Goal: Task Accomplishment & Management: Complete application form

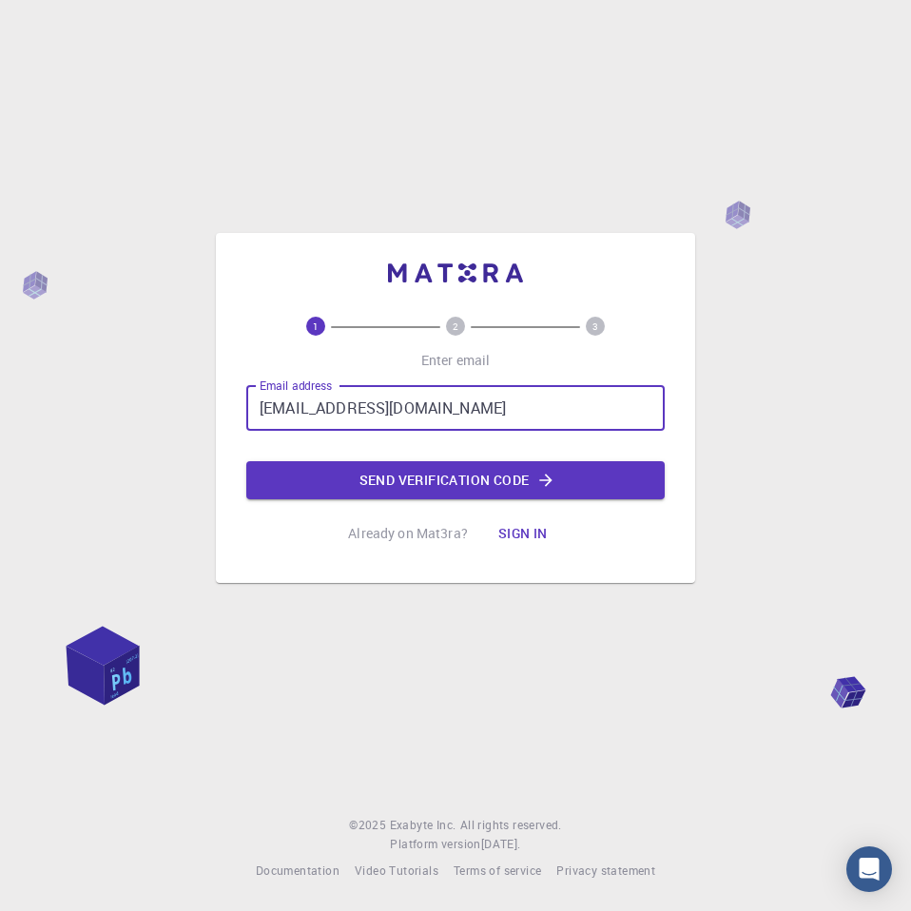
type input "[EMAIL_ADDRESS][DOMAIN_NAME]"
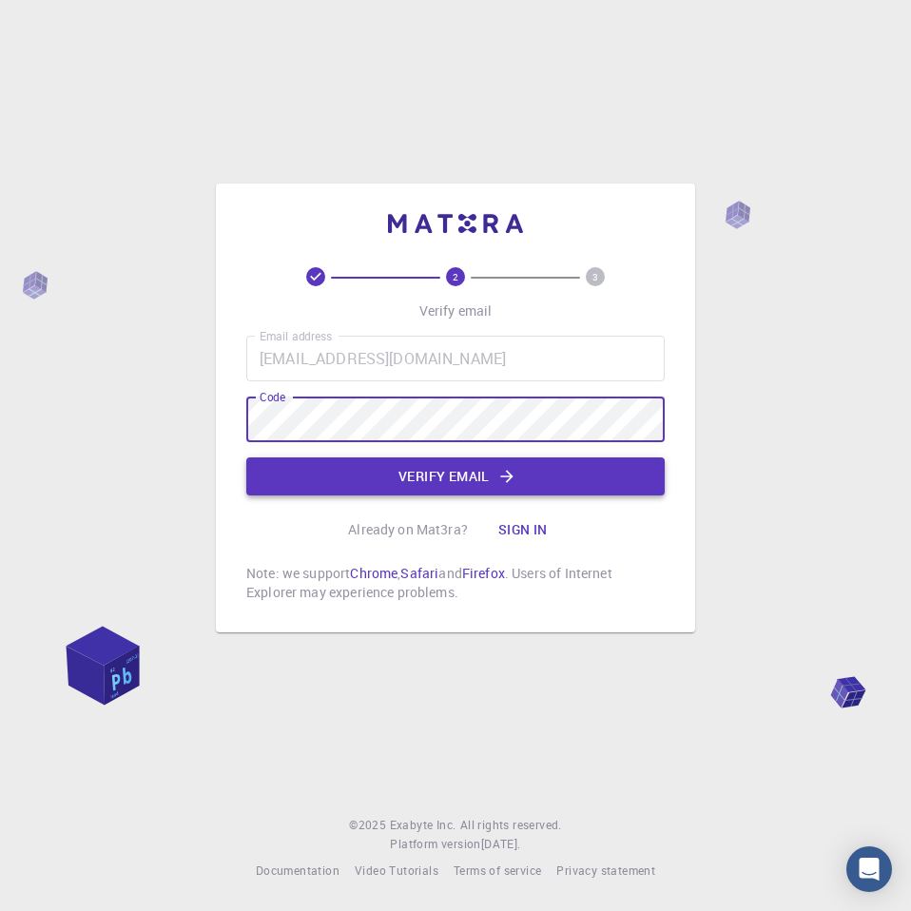
click at [459, 493] on button "Verify email" at bounding box center [455, 476] width 418 height 38
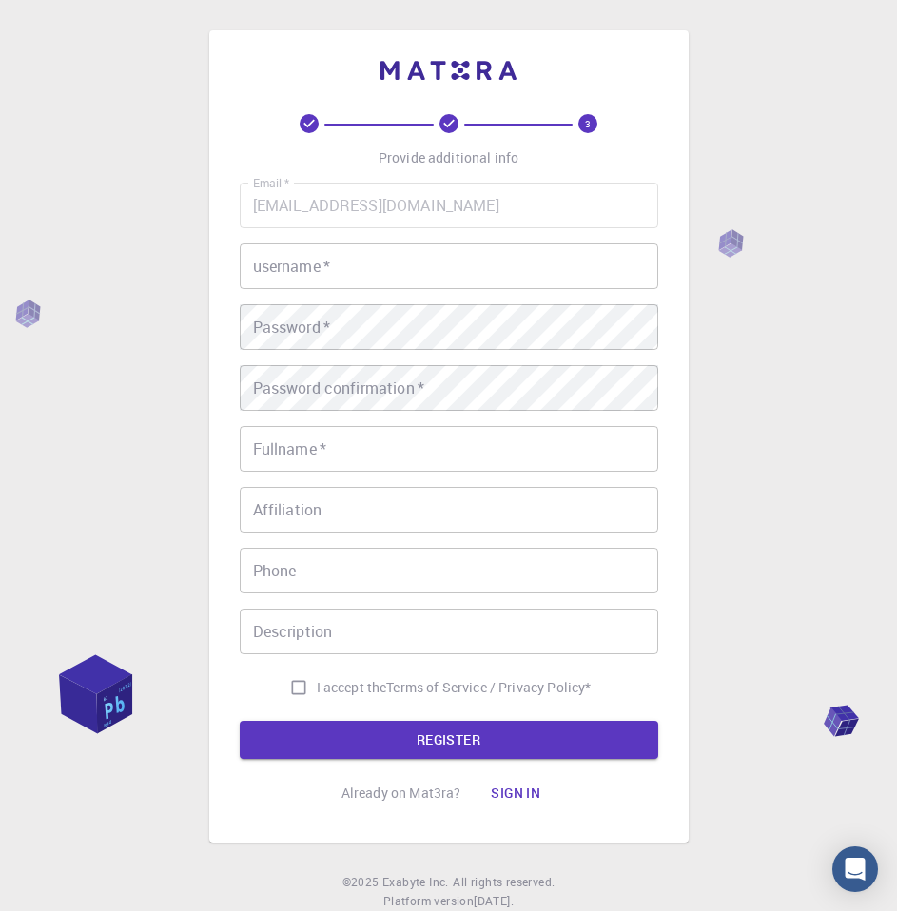
click at [398, 263] on input "username   *" at bounding box center [449, 266] width 418 height 46
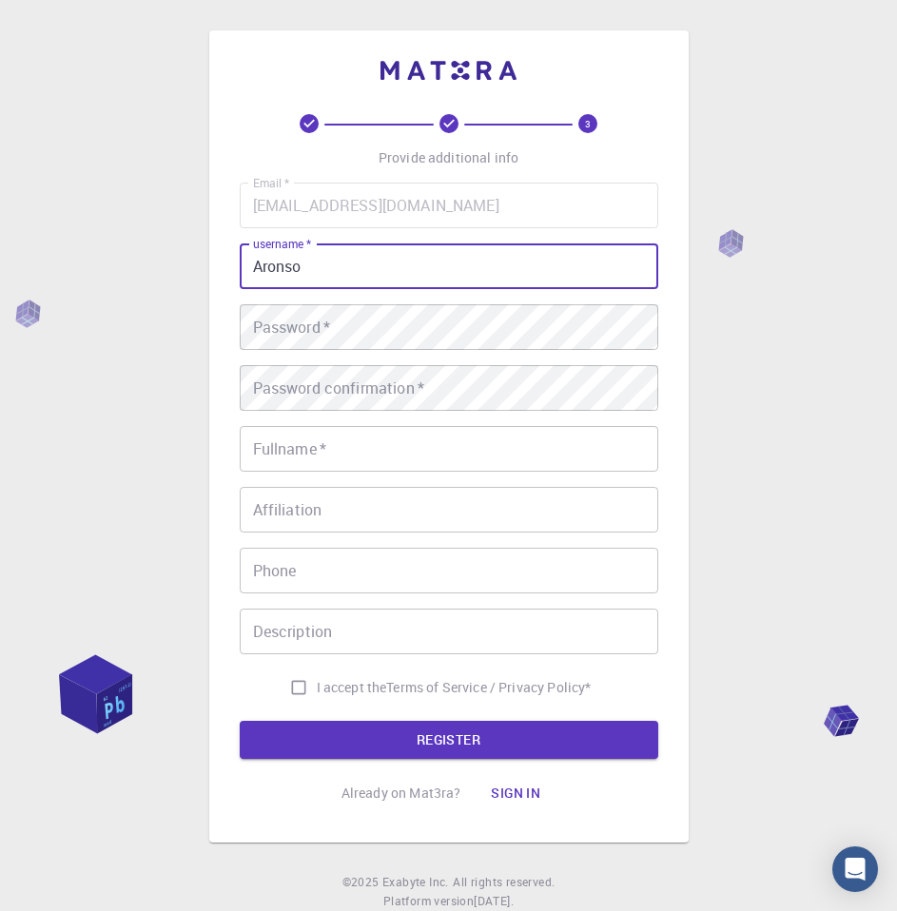
type input "Aronso"
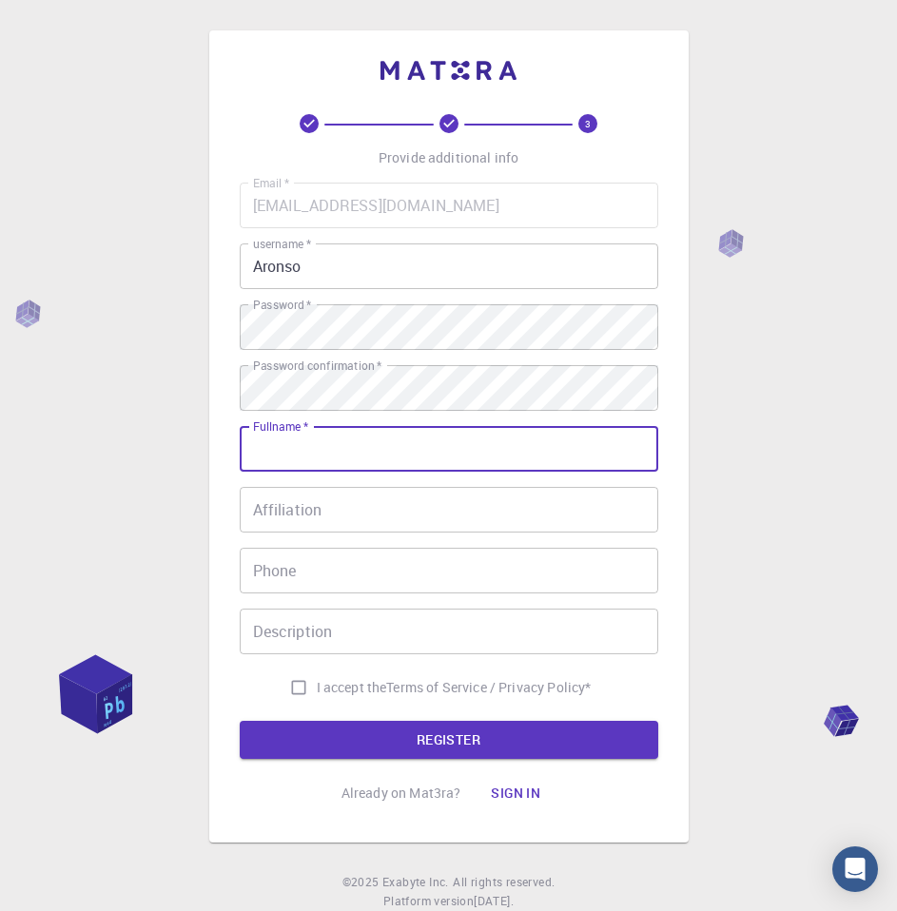
click at [394, 431] on input "Fullname   *" at bounding box center [449, 449] width 418 height 46
click at [401, 446] on input "Malakia" at bounding box center [449, 449] width 418 height 46
type input "Malakia"
click at [293, 682] on input "I accept the Terms of Service / Privacy Policy *" at bounding box center [299, 688] width 36 height 36
checkbox input "true"
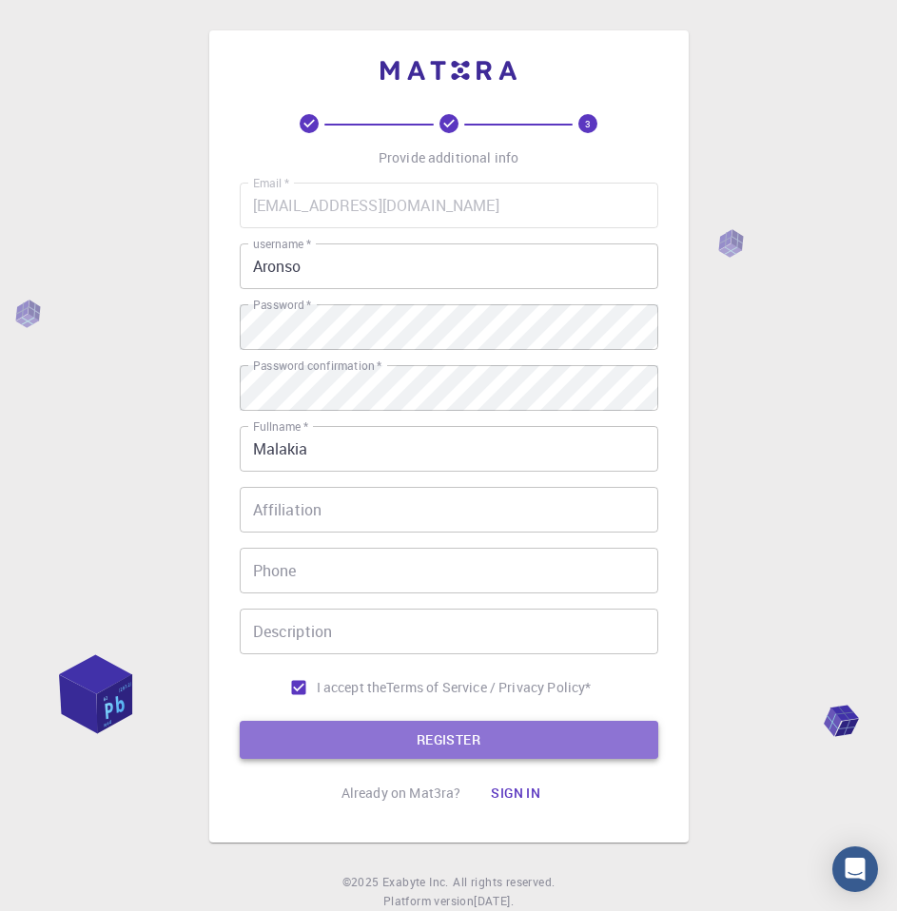
click at [413, 739] on button "REGISTER" at bounding box center [449, 740] width 418 height 38
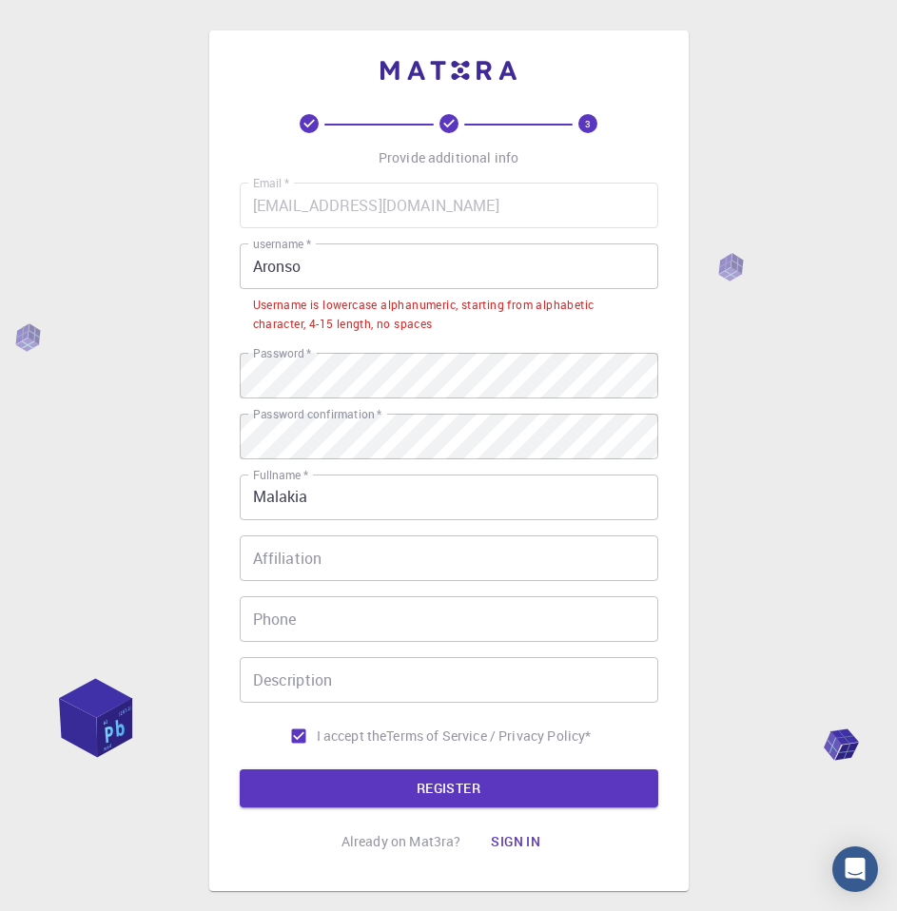
click at [316, 272] on input "Aronso" at bounding box center [449, 266] width 418 height 46
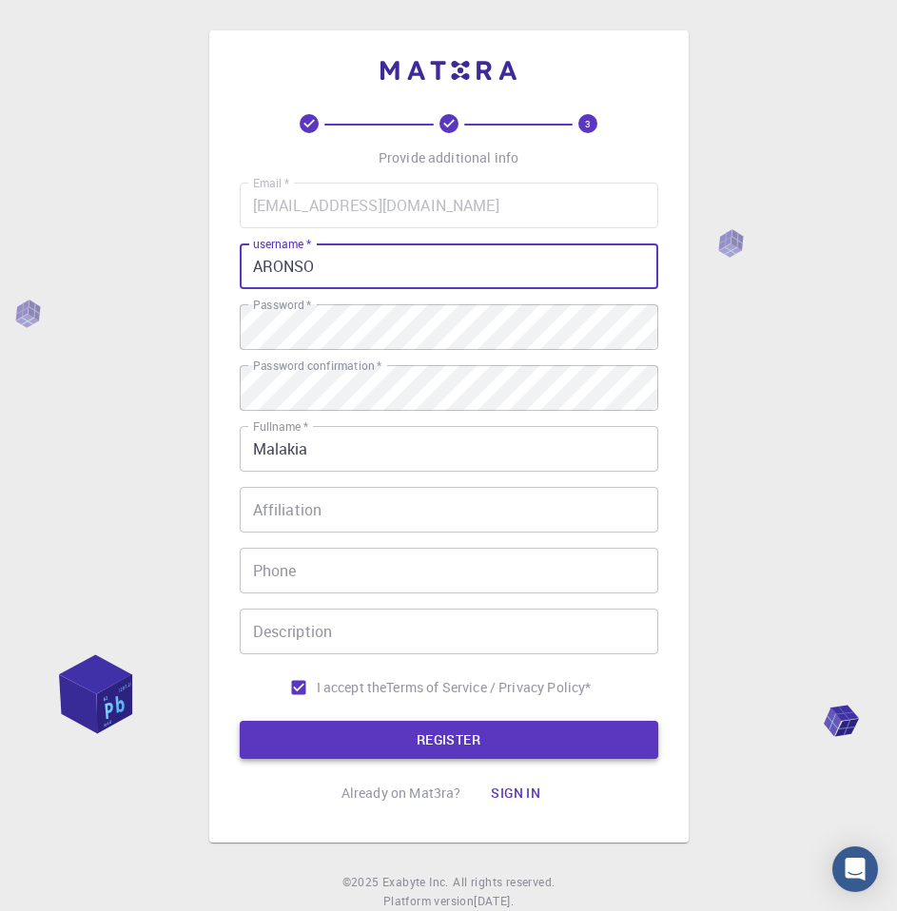
click at [494, 729] on button "REGISTER" at bounding box center [449, 740] width 418 height 38
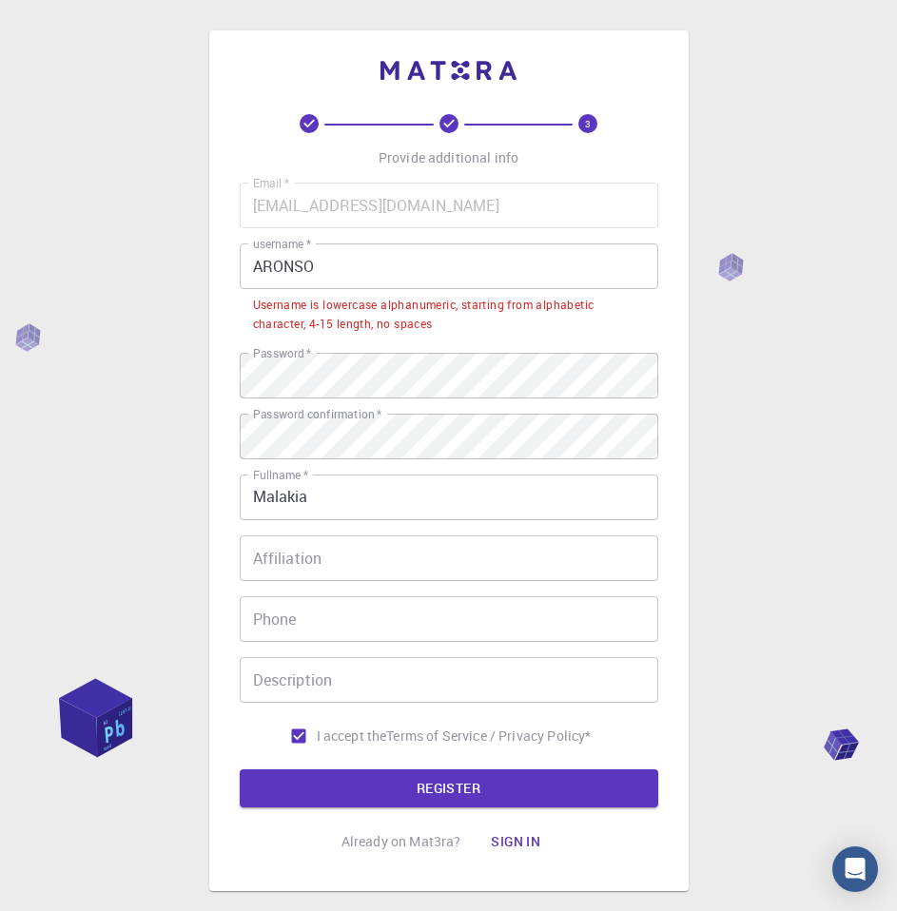
click at [355, 266] on input "ARONSO" at bounding box center [449, 266] width 418 height 46
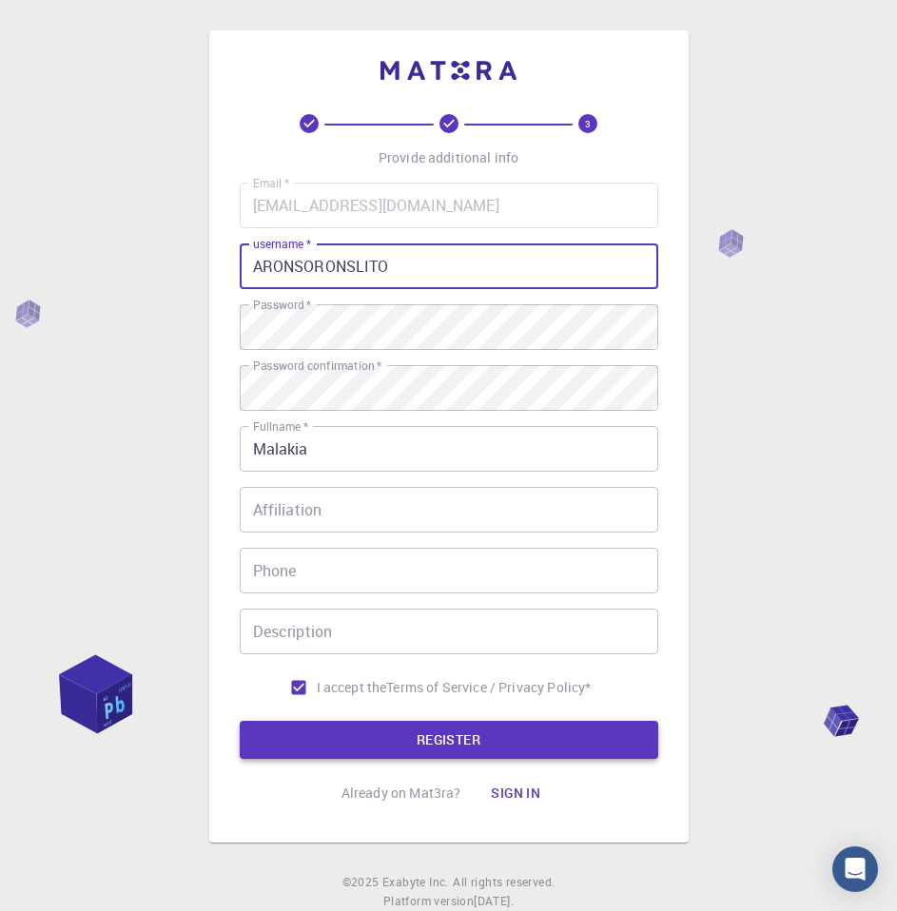
click at [418, 742] on button "REGISTER" at bounding box center [449, 740] width 418 height 38
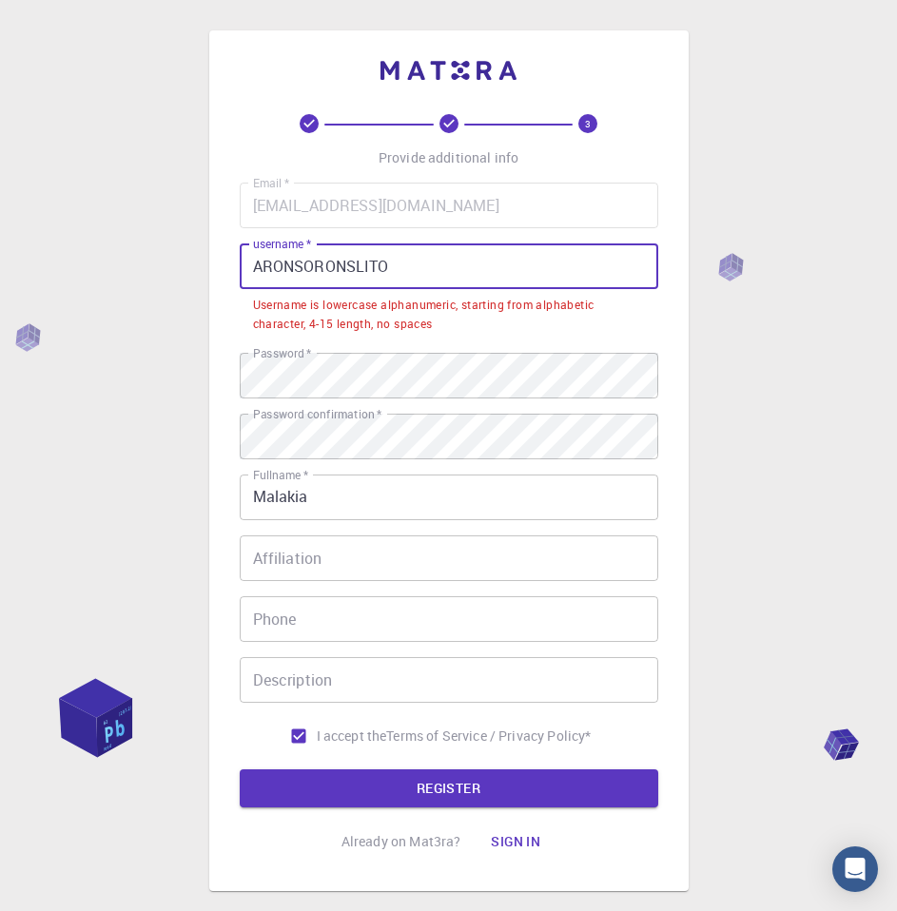
click at [312, 268] on input "ARONSORONSLITO" at bounding box center [449, 266] width 418 height 46
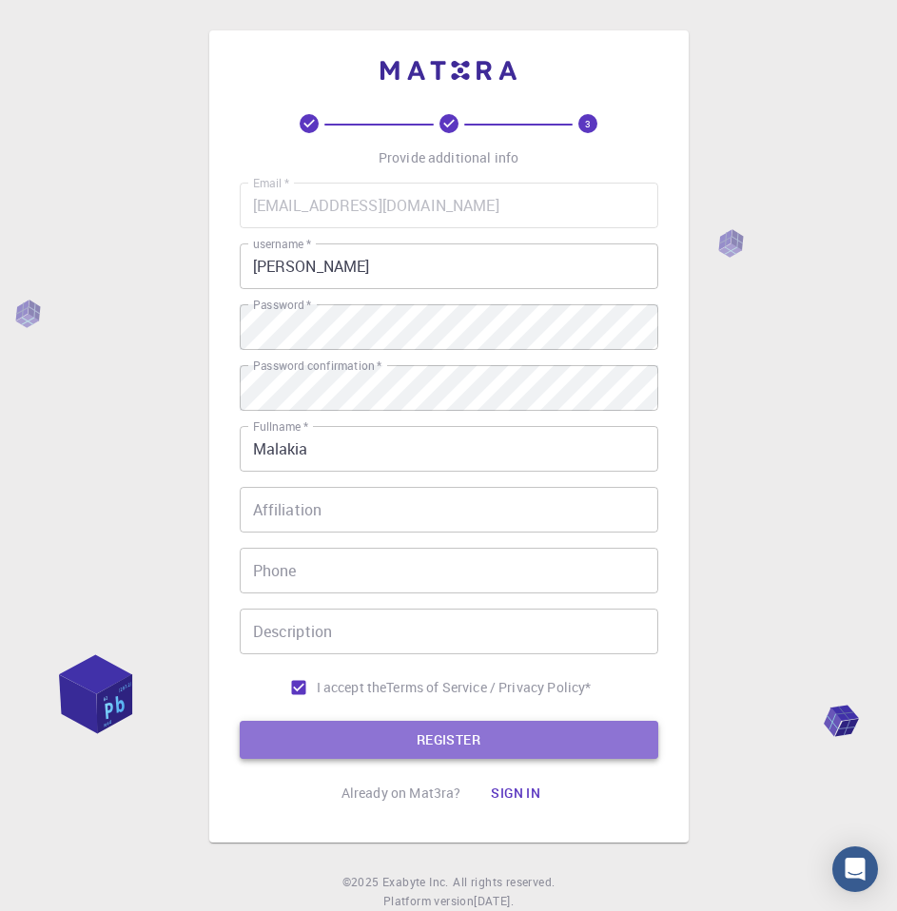
click at [511, 732] on button "REGISTER" at bounding box center [449, 740] width 418 height 38
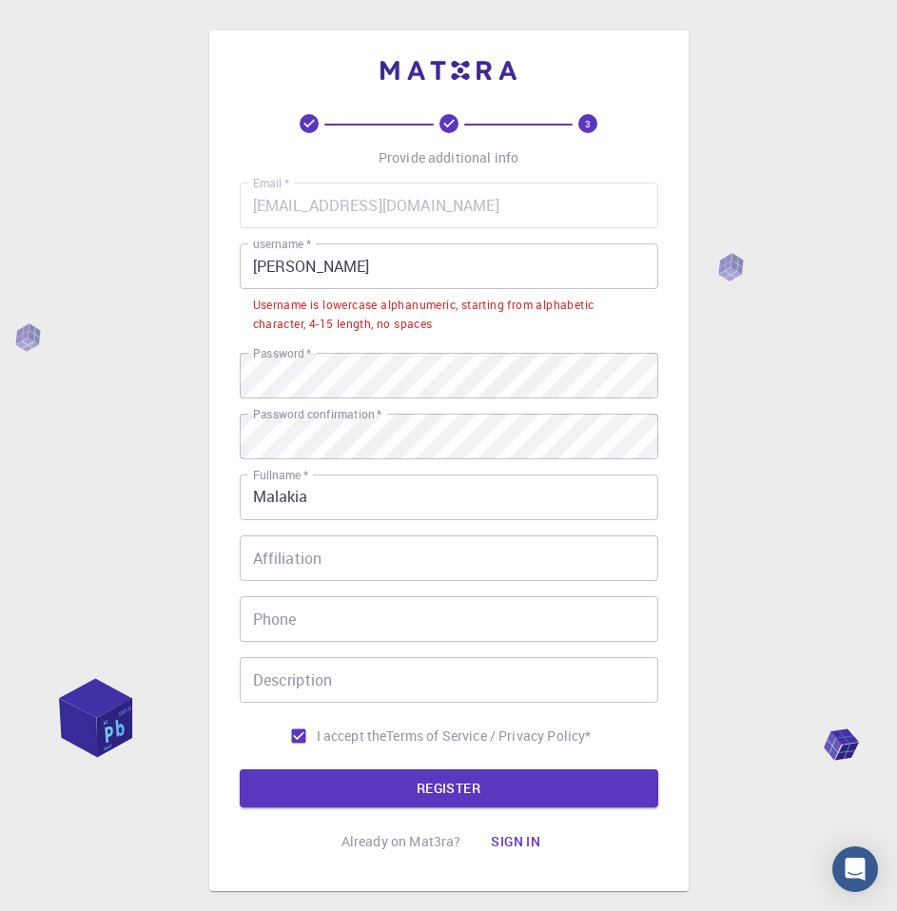
click at [409, 263] on input "[PERSON_NAME]" at bounding box center [449, 266] width 418 height 46
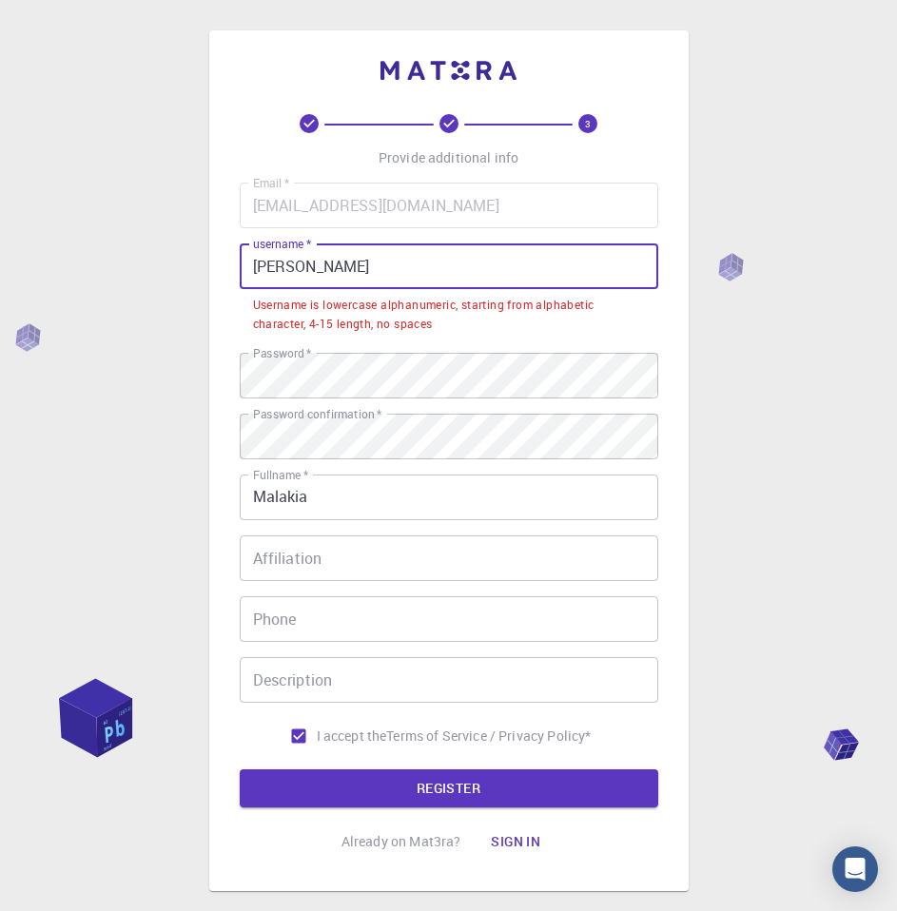
click at [321, 274] on input "[PERSON_NAME]" at bounding box center [449, 266] width 418 height 46
click at [311, 273] on input "[PERSON_NAME]" at bounding box center [449, 266] width 418 height 46
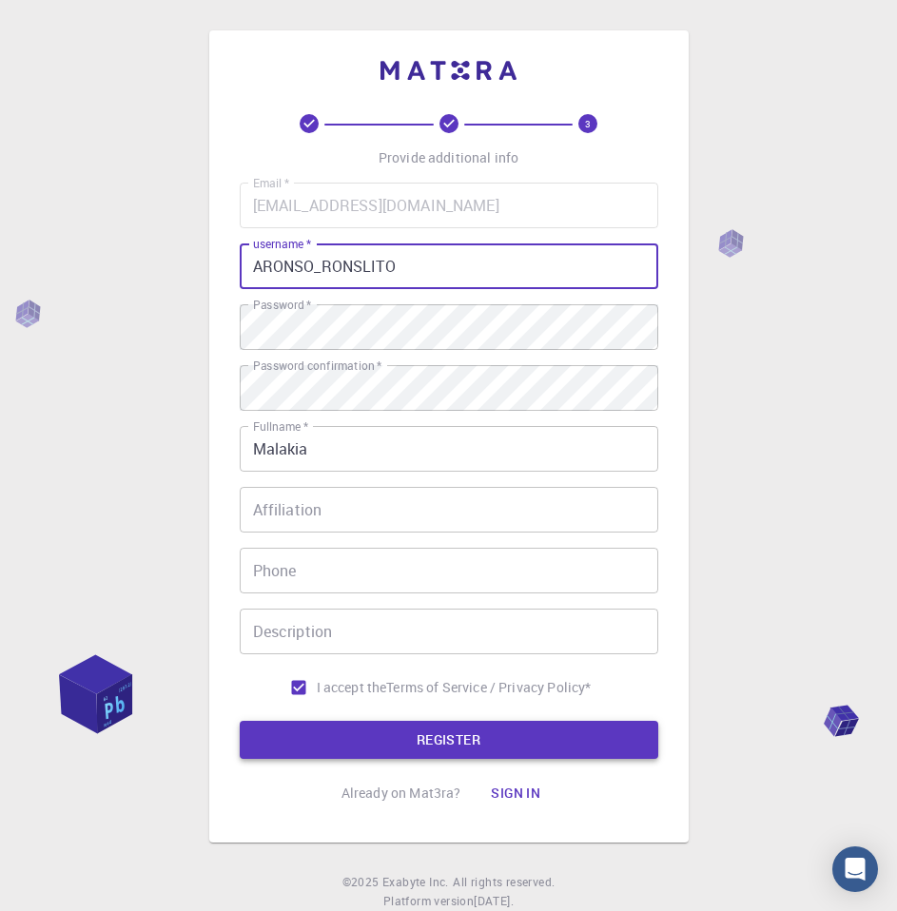
click at [430, 738] on button "REGISTER" at bounding box center [449, 740] width 418 height 38
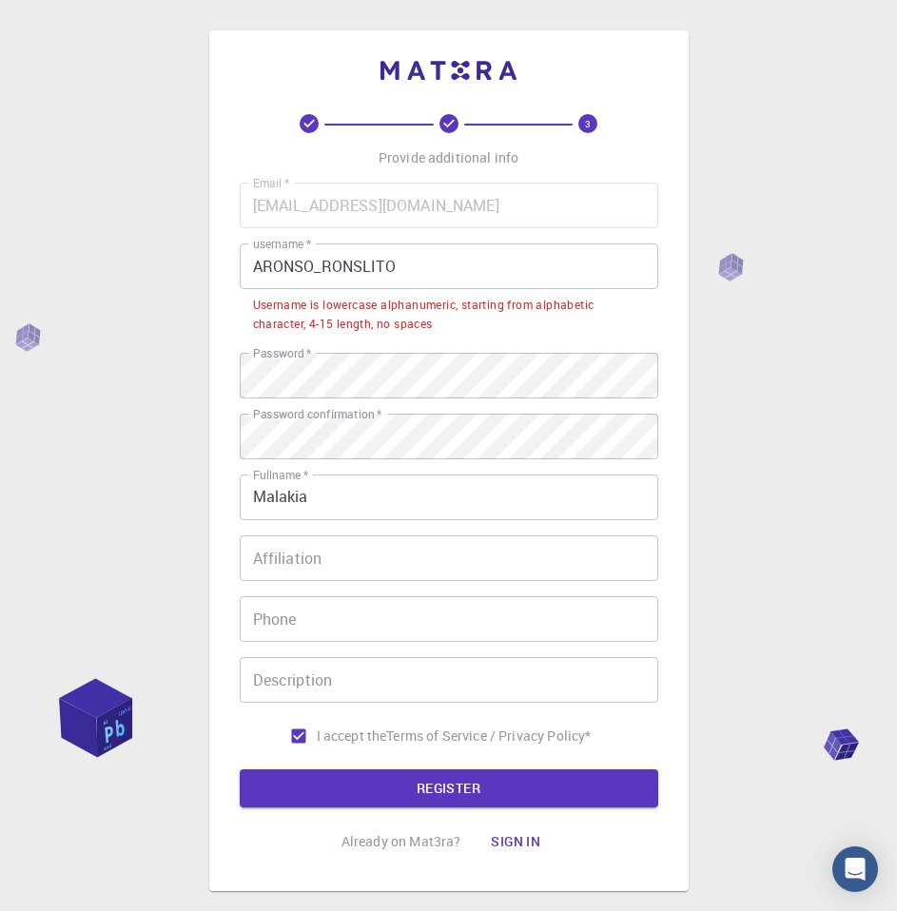
click at [426, 317] on div "Username is lowercase alphanumeric, starting from alphabetic character, 4-15 le…" at bounding box center [449, 315] width 392 height 38
click at [426, 315] on div "Username is lowercase alphanumeric, starting from alphabetic character, 4-15 le…" at bounding box center [449, 315] width 392 height 38
click at [395, 250] on input "ARONSO_RONSLITO" at bounding box center [449, 266] width 418 height 46
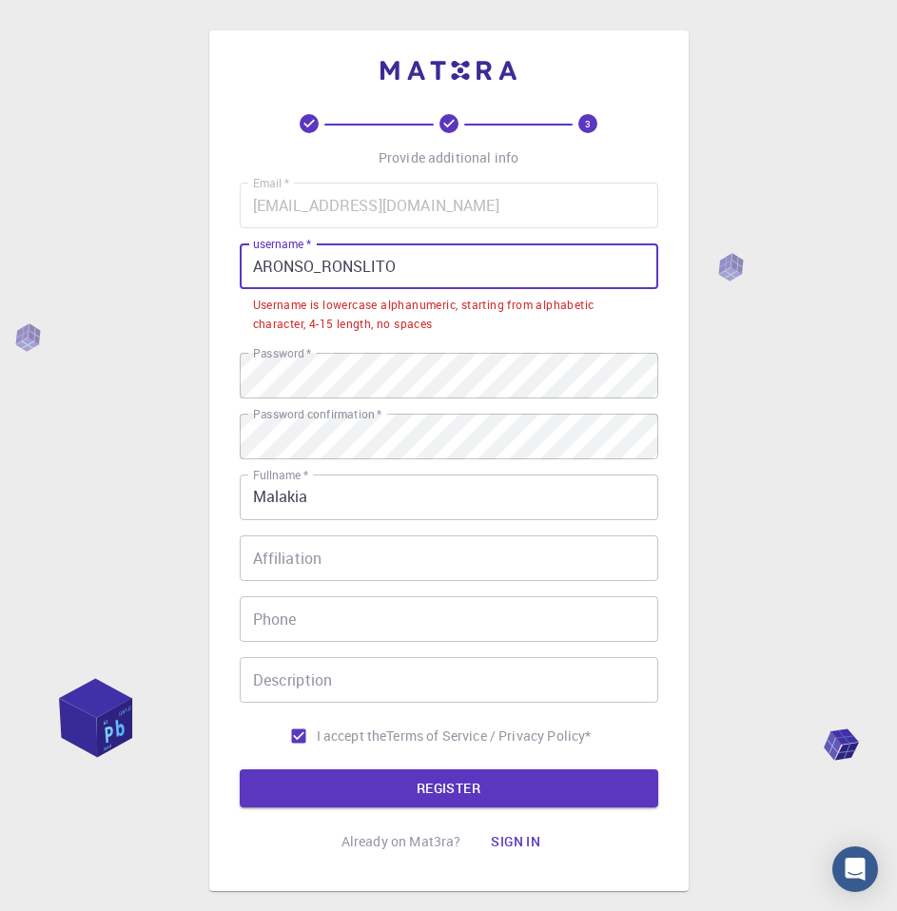
click at [400, 266] on input "ARONSO_RONSLITO" at bounding box center [449, 266] width 418 height 46
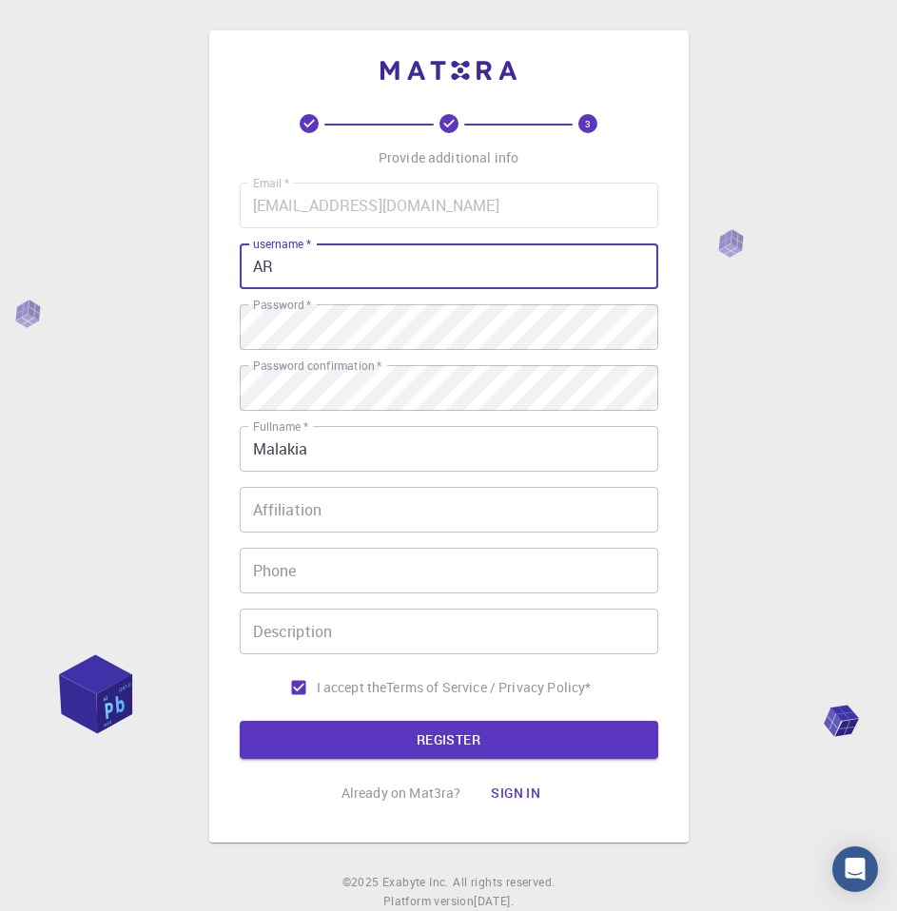
type input "A"
click at [240, 721] on button "REGISTER" at bounding box center [449, 740] width 418 height 38
type input "a"
click at [240, 721] on button "REGISTER" at bounding box center [449, 740] width 418 height 38
type input "A"
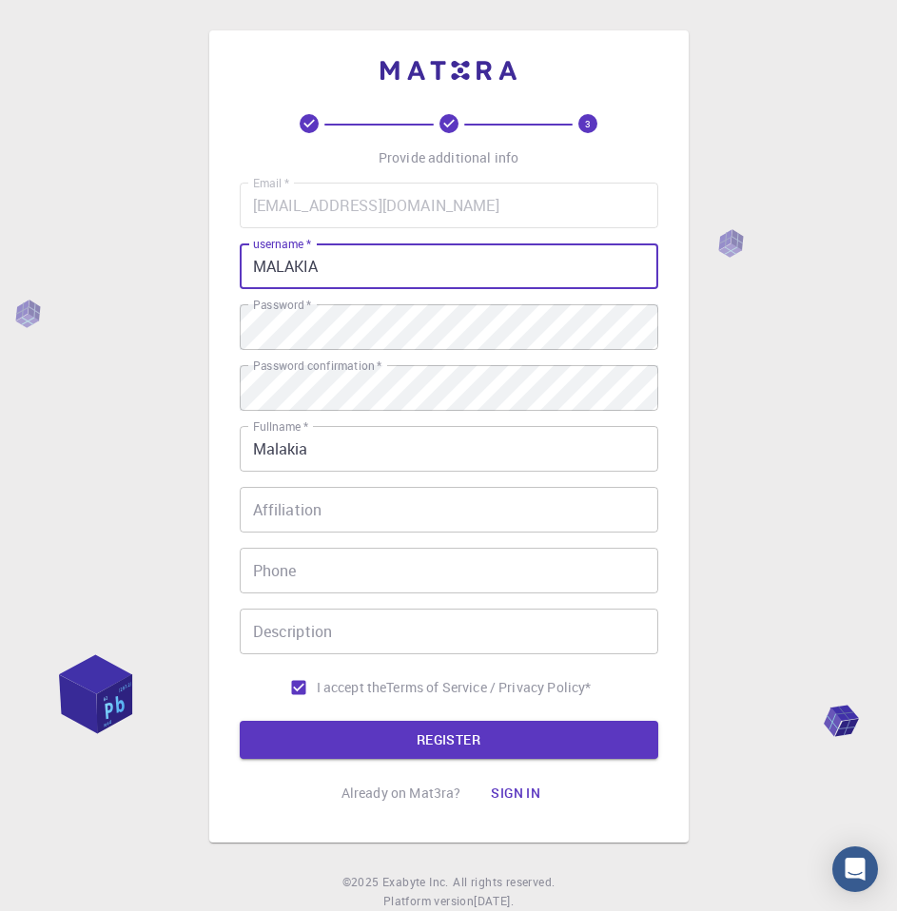
click at [240, 721] on button "REGISTER" at bounding box center [449, 740] width 418 height 38
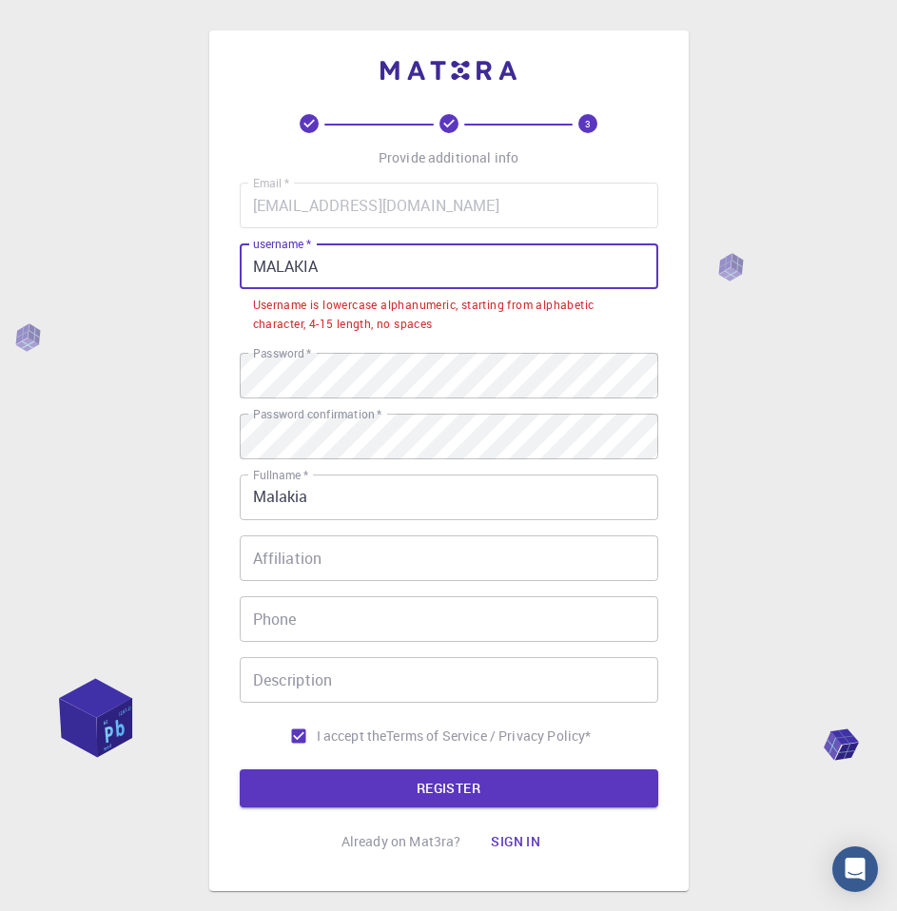
click at [240, 769] on button "REGISTER" at bounding box center [449, 788] width 418 height 38
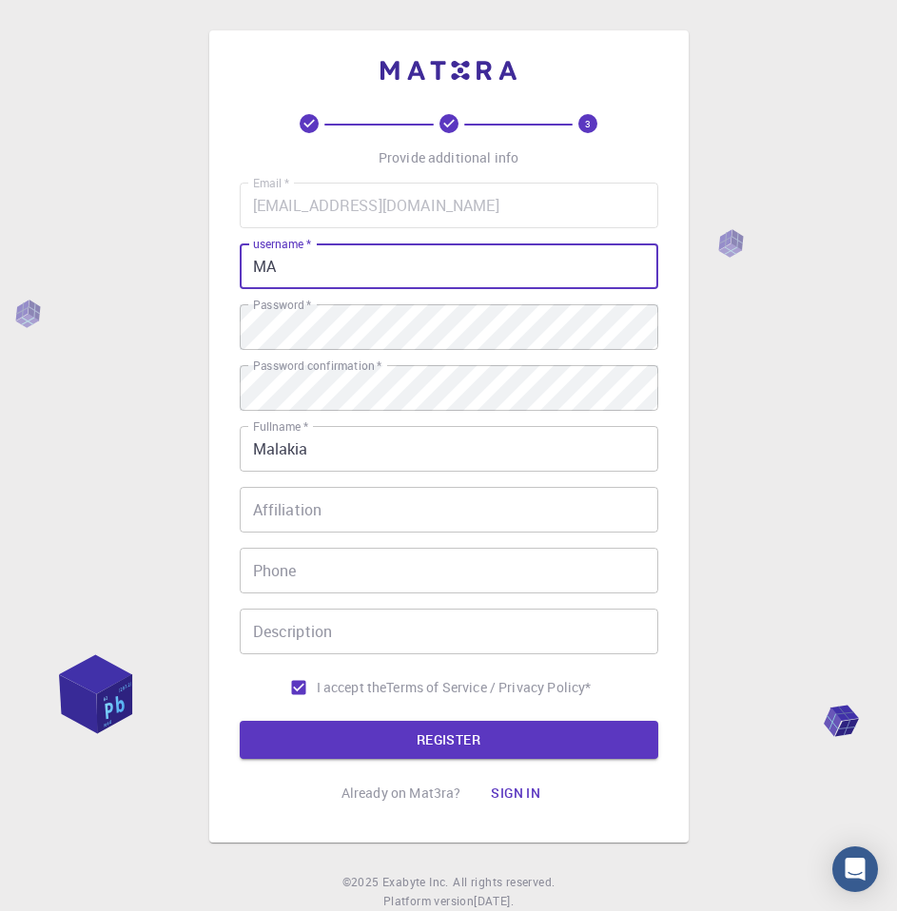
type input "M"
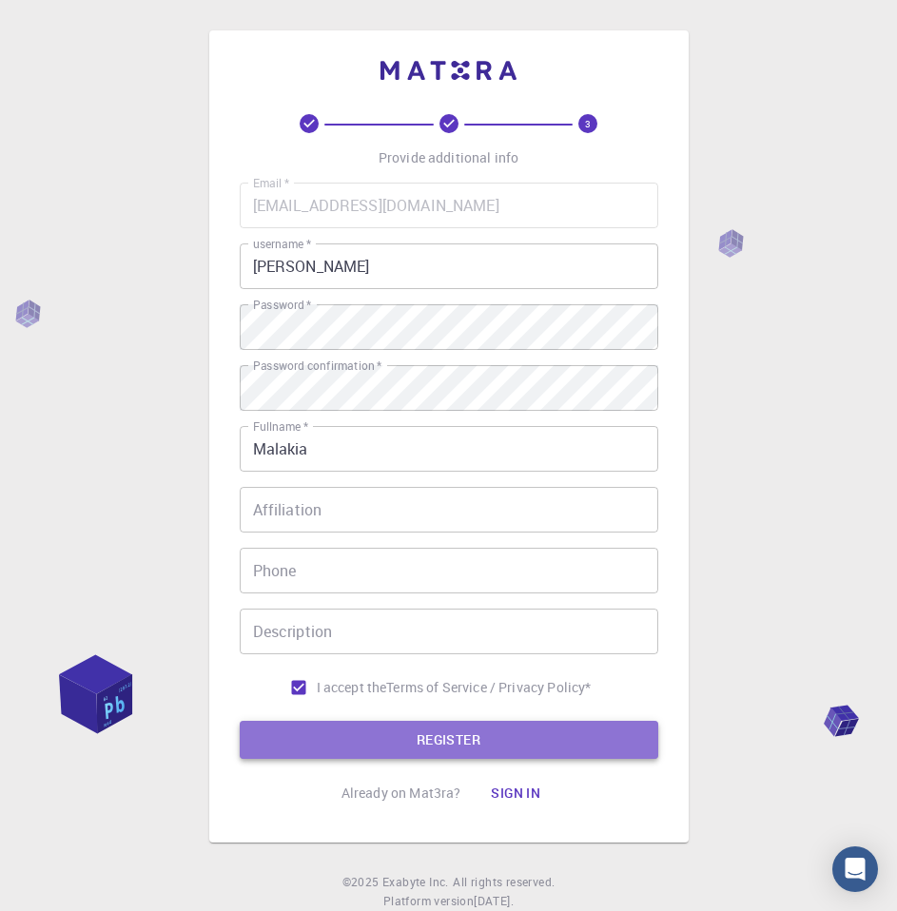
click at [477, 736] on button "REGISTER" at bounding box center [449, 740] width 418 height 38
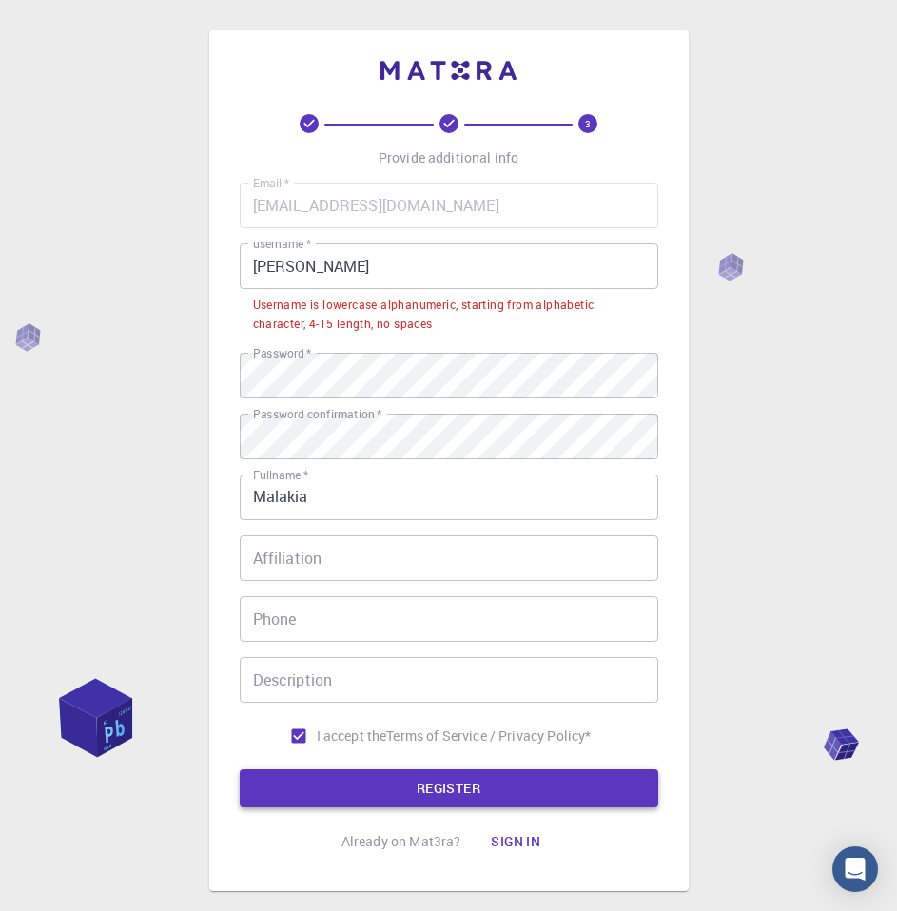
click at [479, 788] on button "REGISTER" at bounding box center [449, 788] width 418 height 38
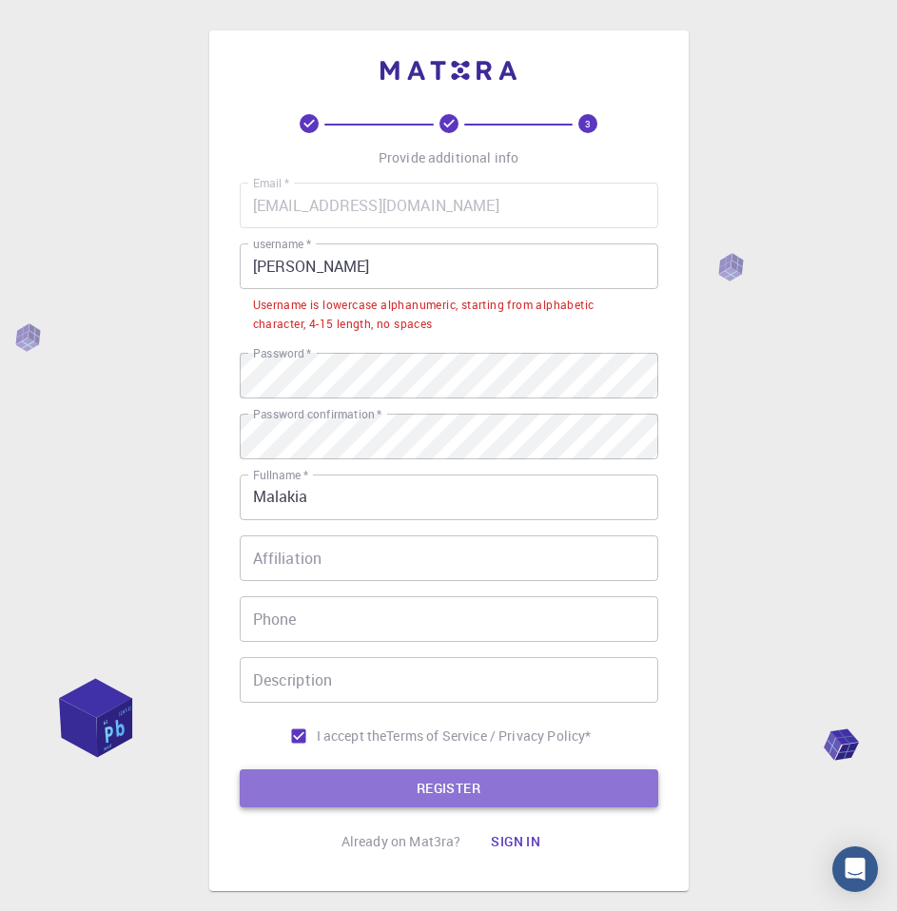
click at [479, 787] on button "REGISTER" at bounding box center [449, 788] width 418 height 38
click at [479, 789] on button "REGISTER" at bounding box center [449, 788] width 418 height 38
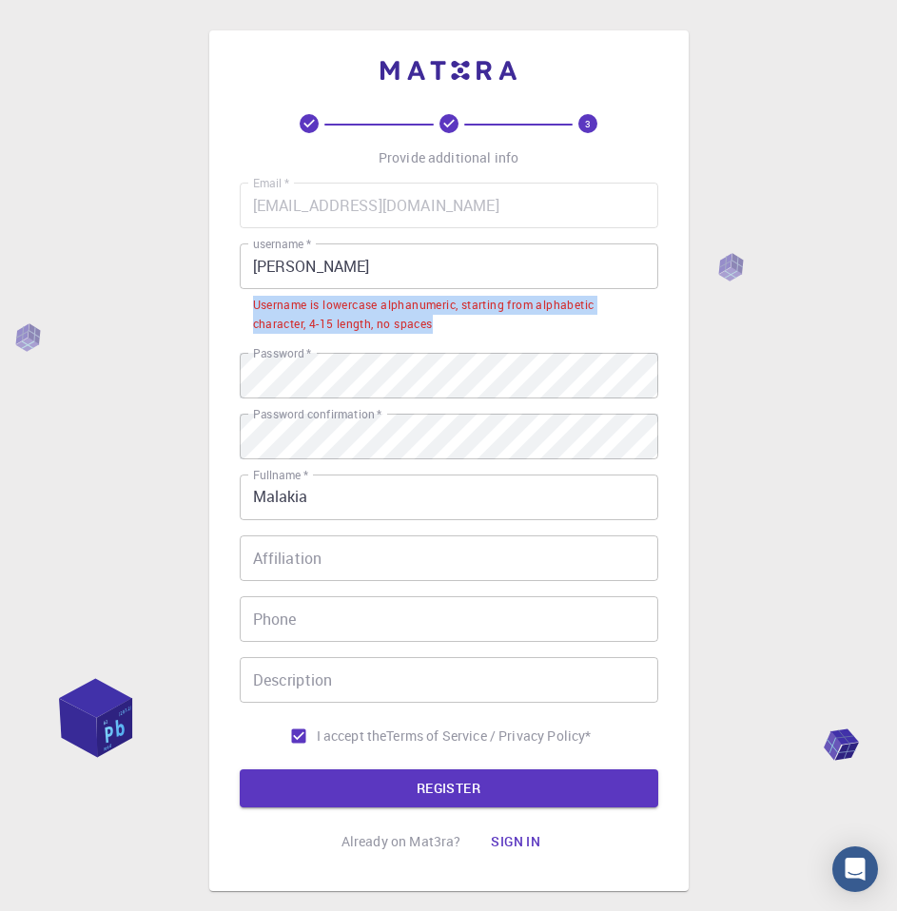
drag, startPoint x: 437, startPoint y: 321, endPoint x: 241, endPoint y: 304, distance: 196.7
click at [241, 304] on li "Username is lowercase alphanumeric, starting from alphabetic character, 4-15 le…" at bounding box center [449, 313] width 418 height 49
copy div "Username is lowercase alphanumeric, starting from alphabetic character, 4-15 le…"
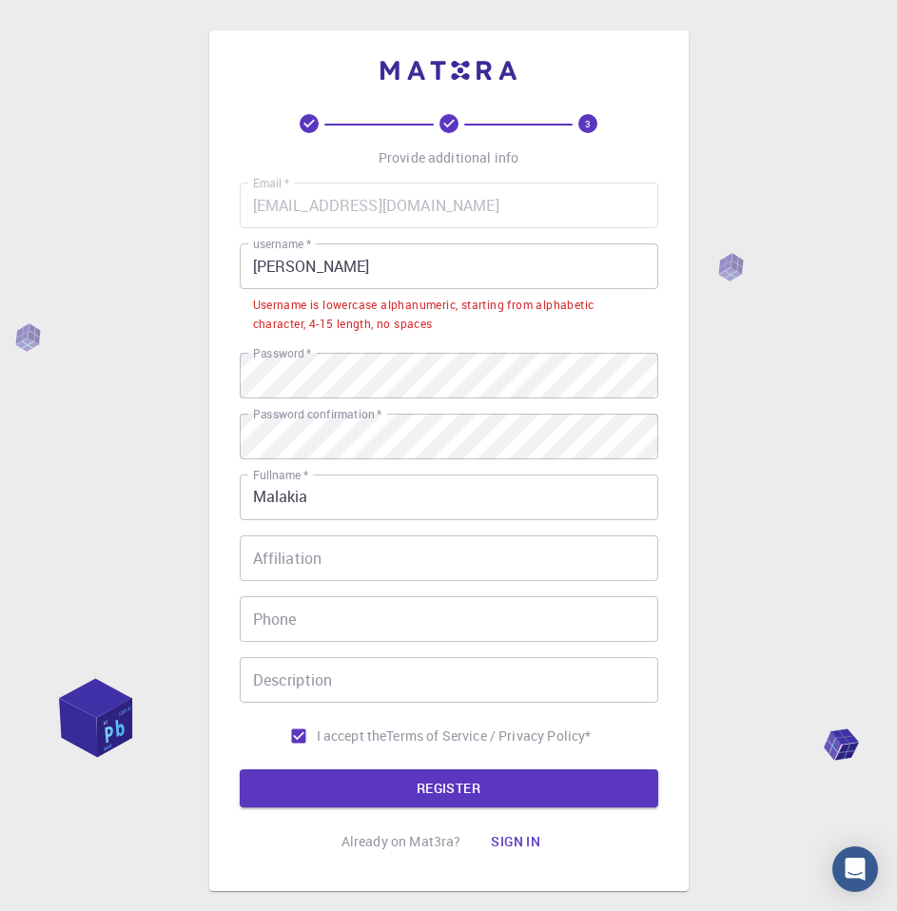
click at [444, 272] on input "[PERSON_NAME]" at bounding box center [449, 266] width 418 height 46
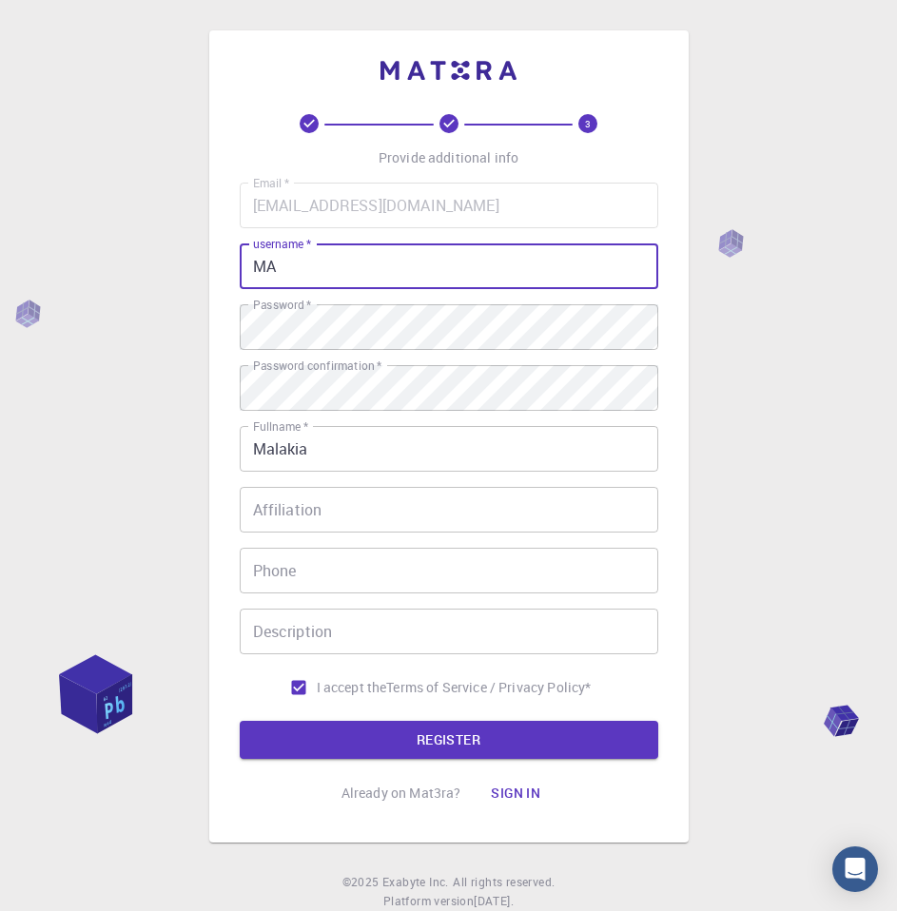
type input "M"
type input "aron123"
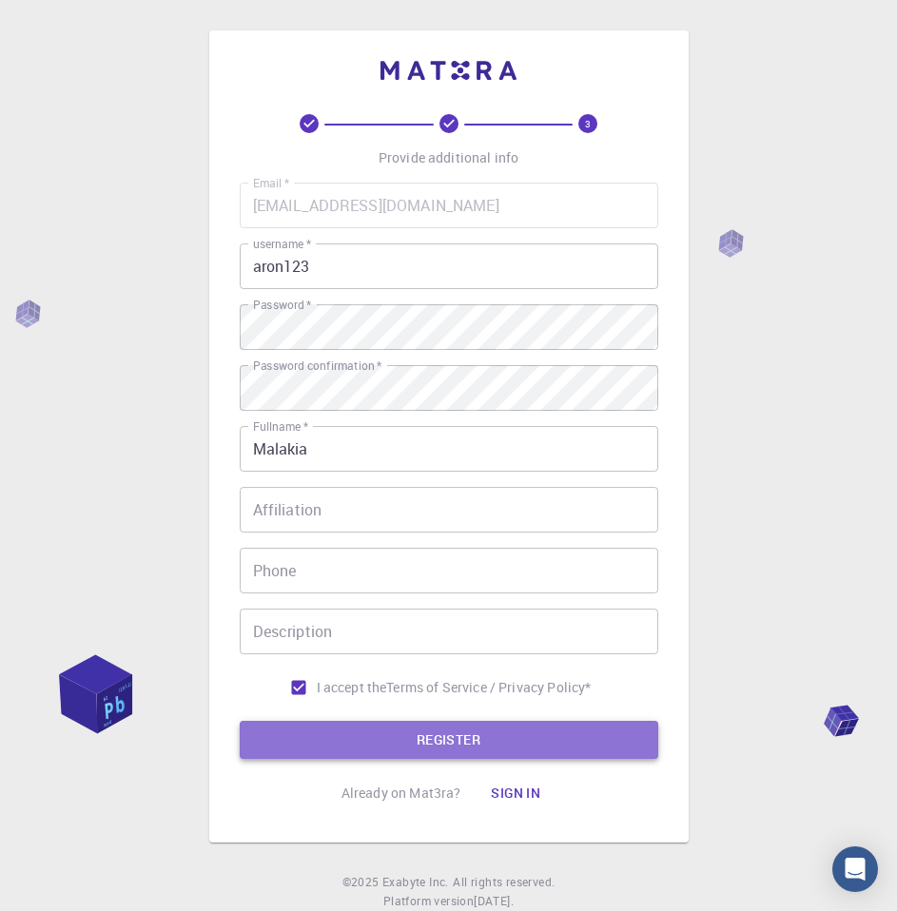
click at [525, 747] on button "REGISTER" at bounding box center [449, 740] width 418 height 38
